Goal: Transaction & Acquisition: Purchase product/service

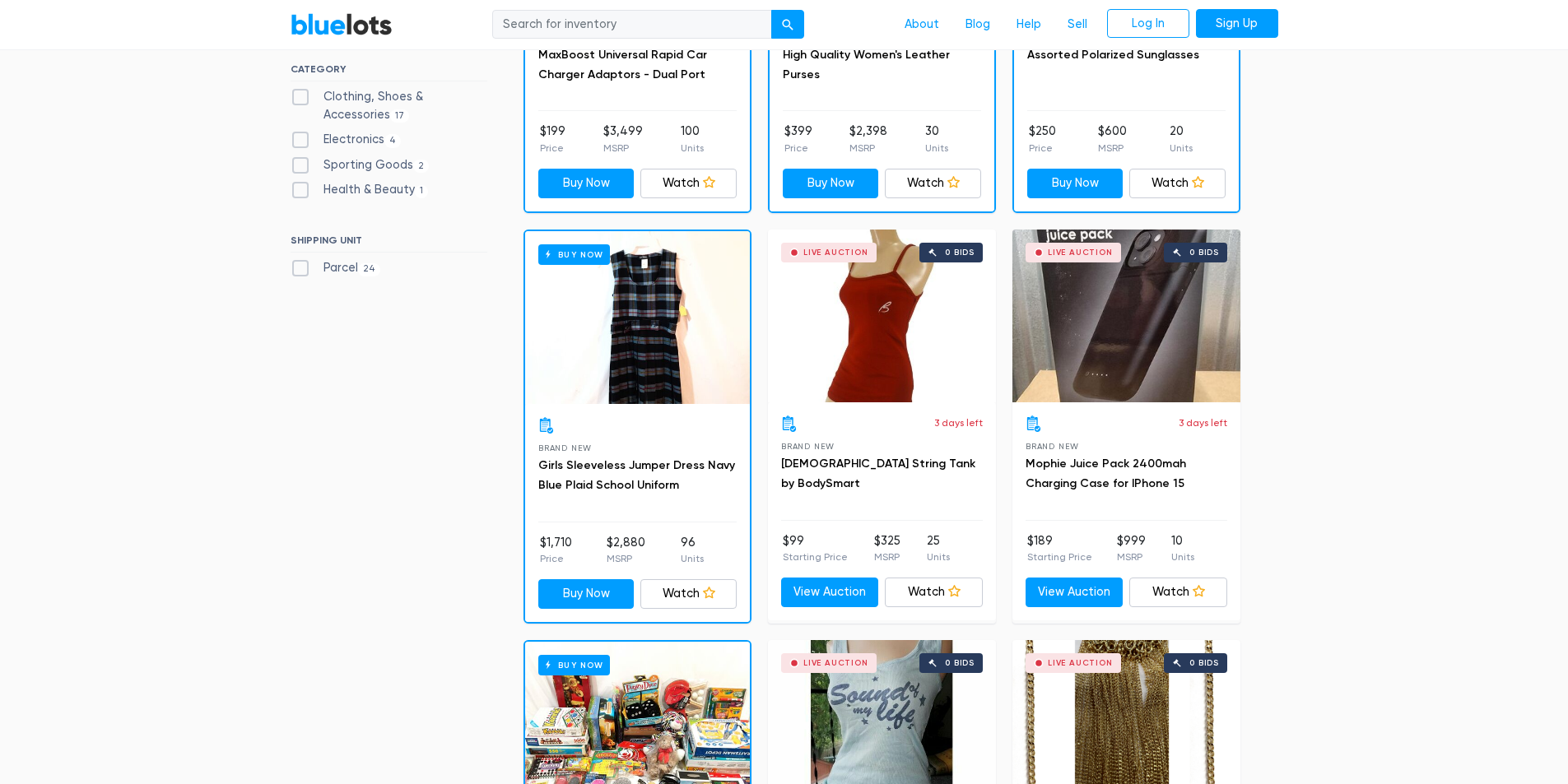
scroll to position [741, 0]
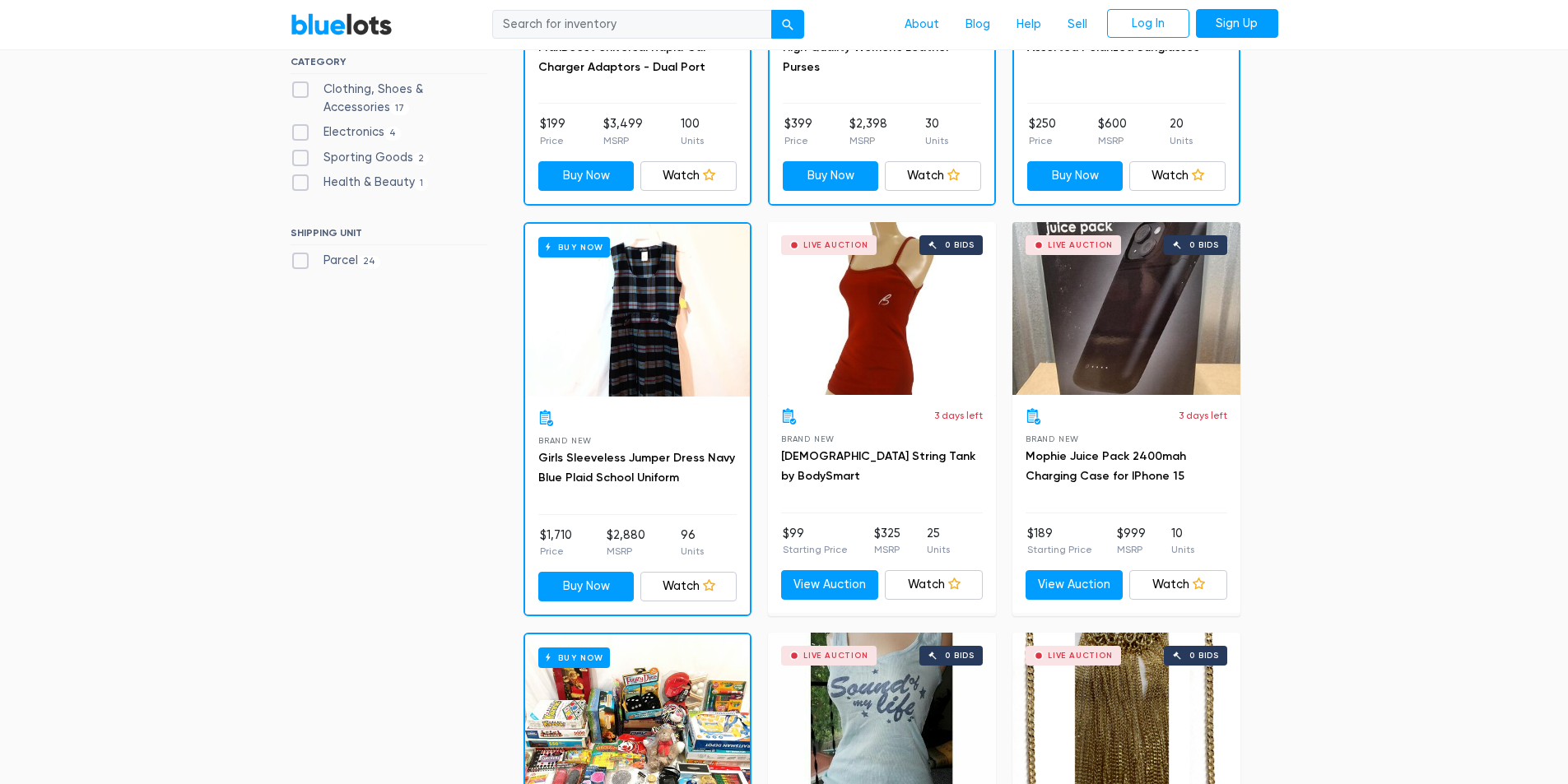
click at [1109, 381] on div "Live Auction 0 bids" at bounding box center [1127, 308] width 228 height 172
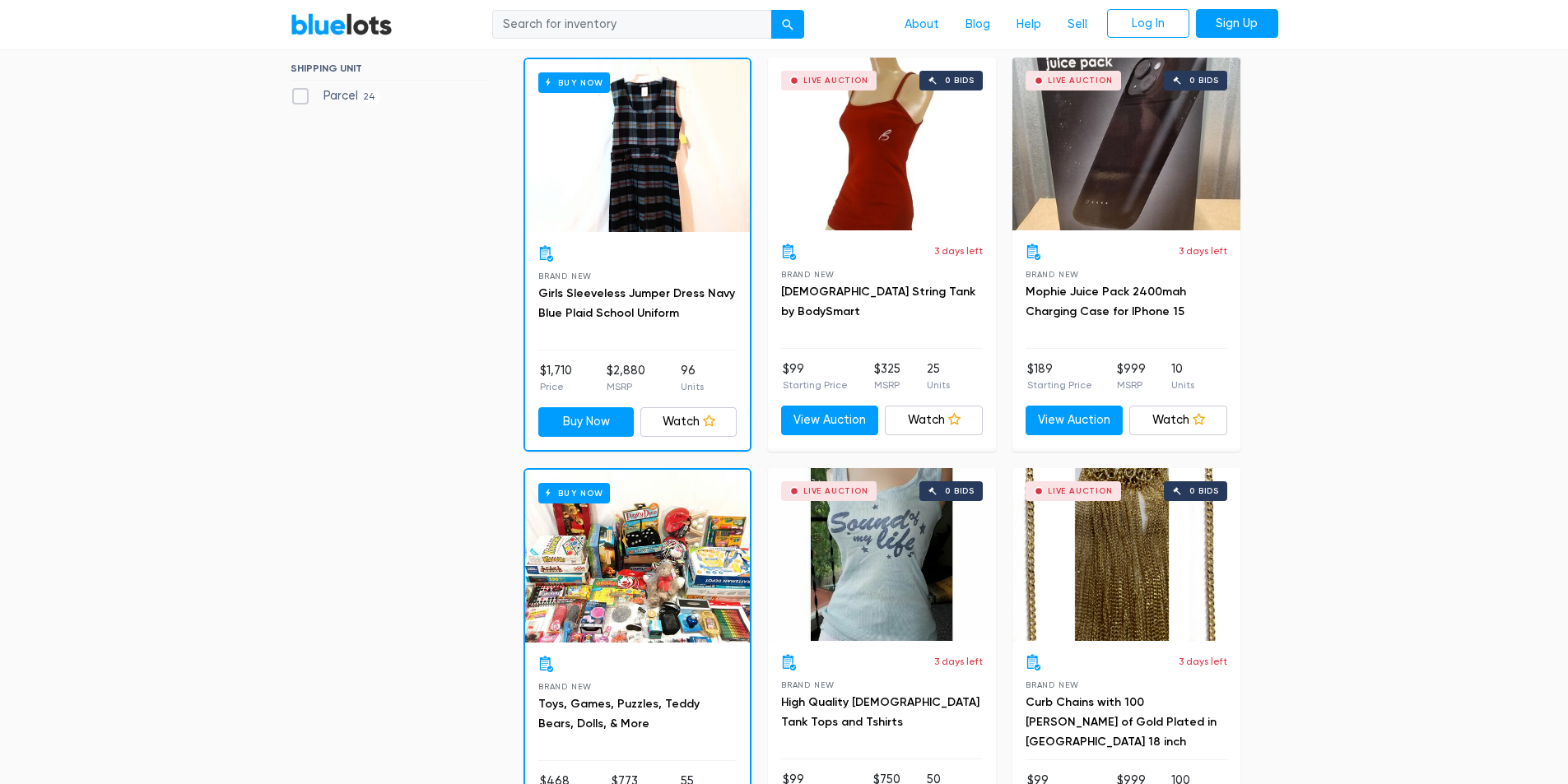
scroll to position [1152, 0]
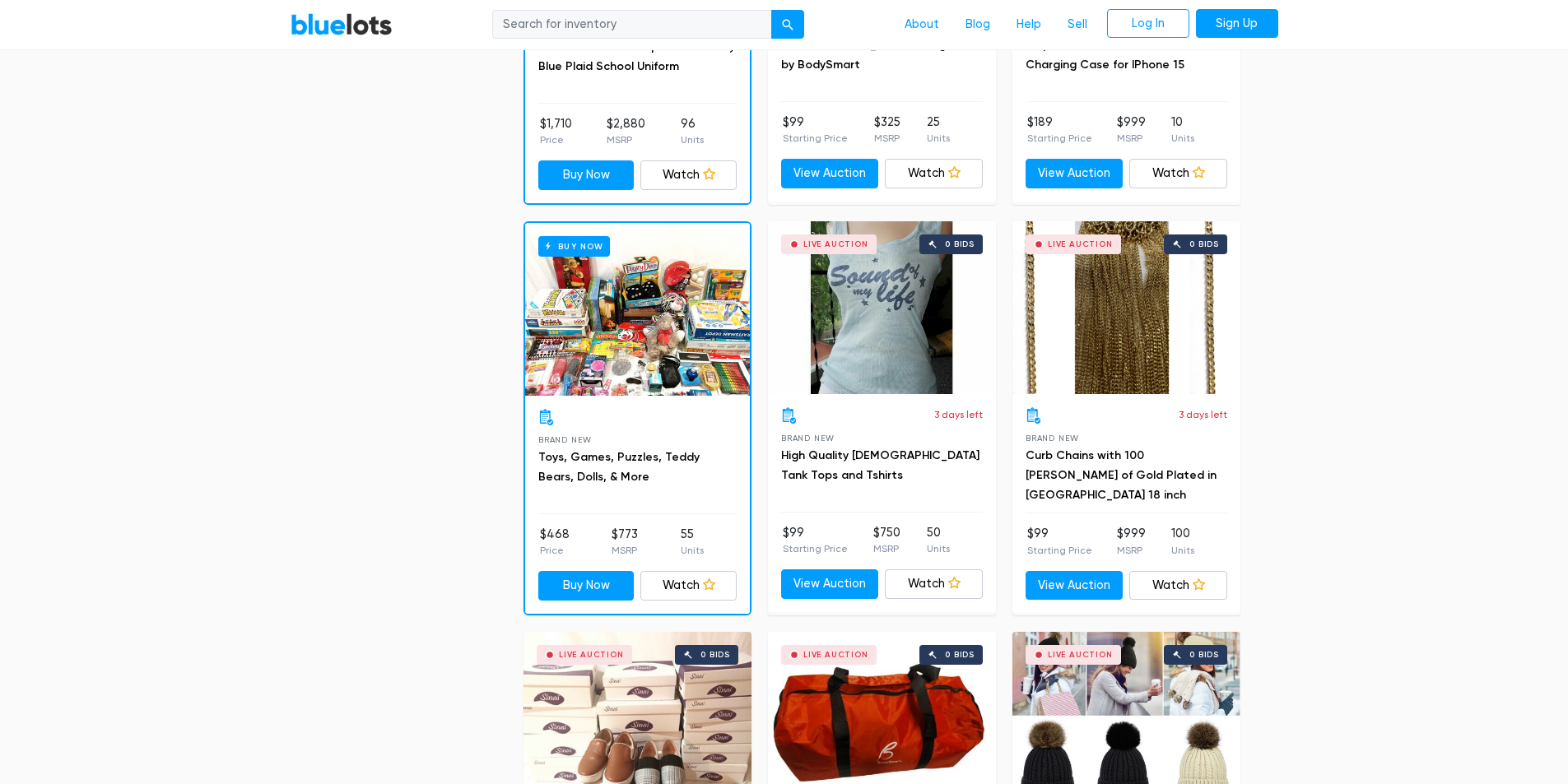
click at [1091, 322] on div "Live Auction 0 bids" at bounding box center [1127, 307] width 228 height 172
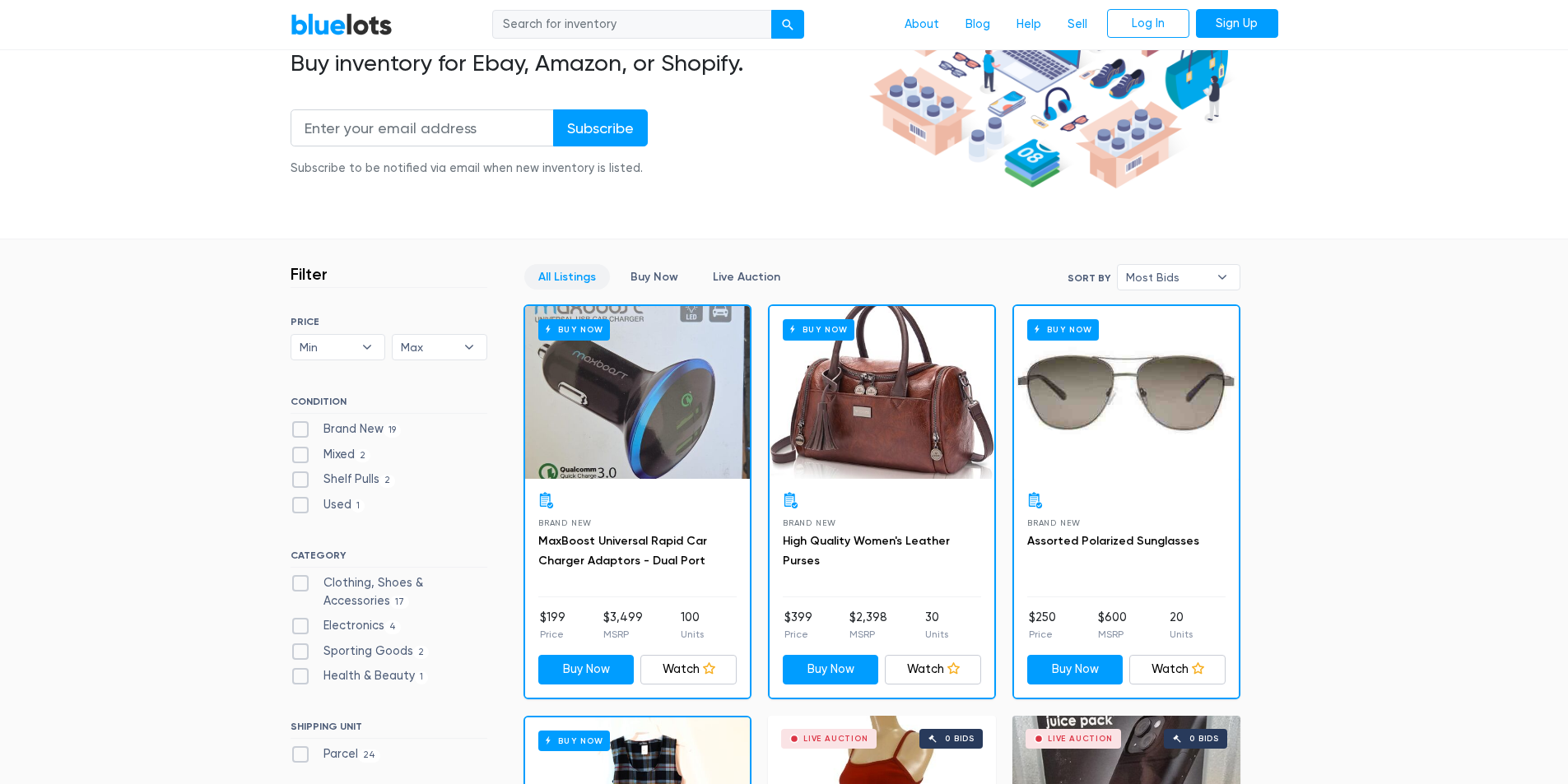
scroll to position [0, 0]
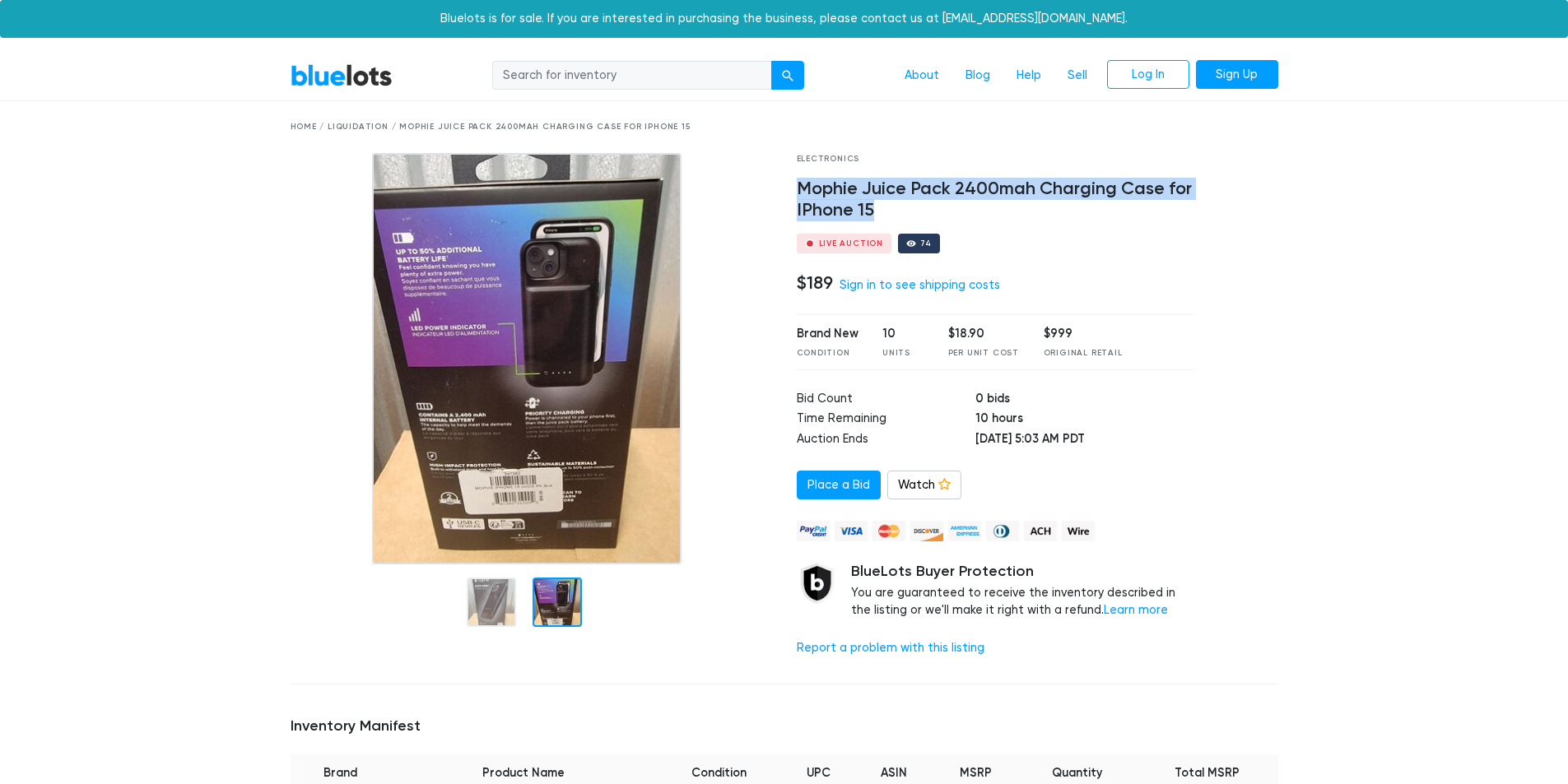
drag, startPoint x: 802, startPoint y: 191, endPoint x: 872, endPoint y: 217, distance: 74.7
click at [872, 217] on h4 "Mophie Juice Pack 2400mah Charging Case for IPhone 15" at bounding box center [995, 200] width 397 height 43
copy h4 "Mophie Juice Pack 2400mah Charging Case for IPhone 15"
